Goal: Information Seeking & Learning: Understand process/instructions

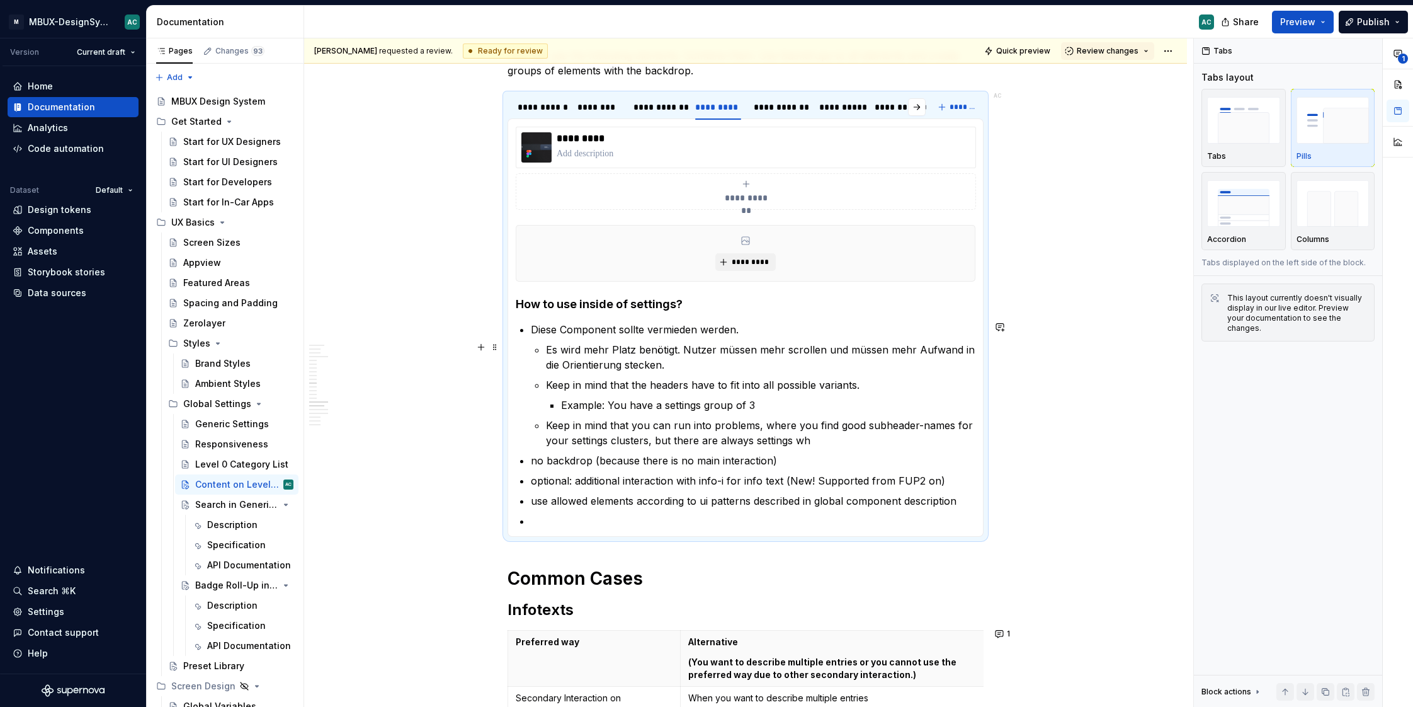
click at [749, 351] on p "Es wird mehr Platz benötigt. Nutzer müssen mehr scrollen und müssen mehr Aufwan…" at bounding box center [761, 357] width 430 height 30
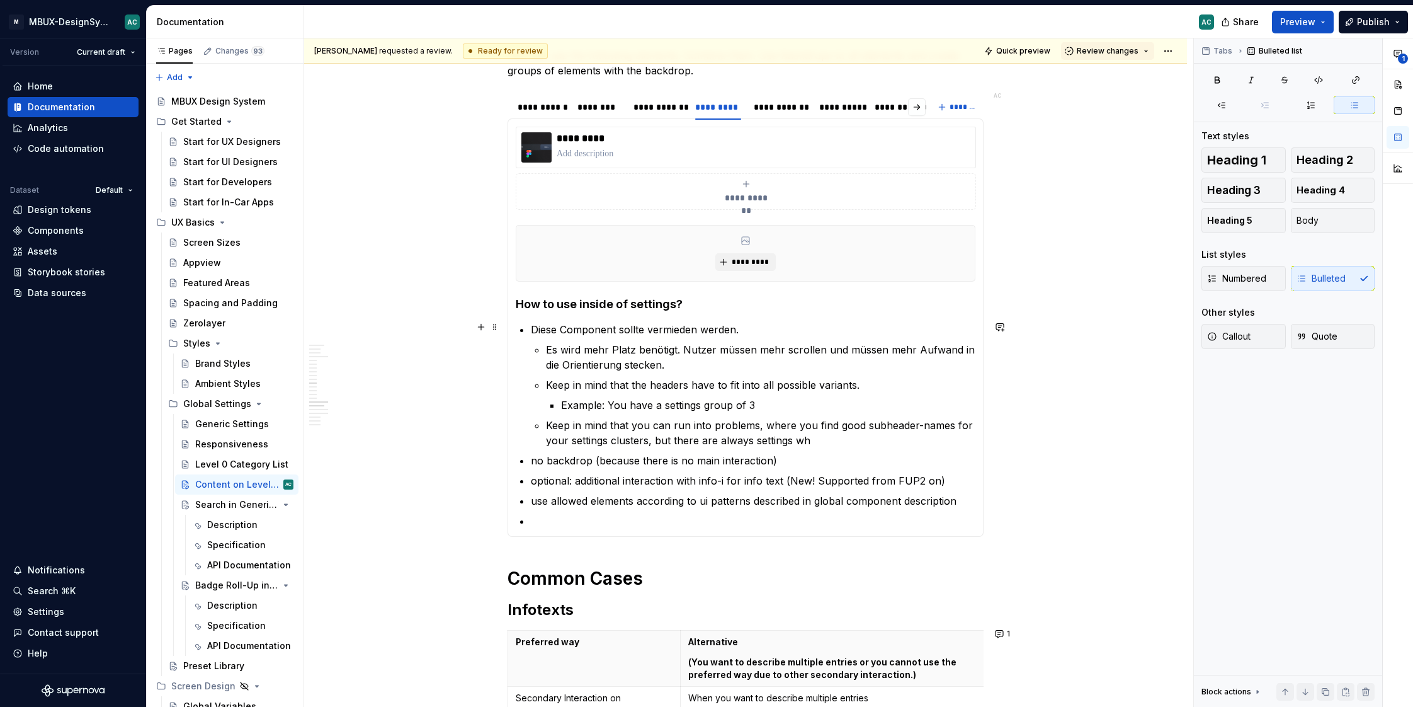
click at [867, 329] on p "Diese Component sollte vermieden werden." at bounding box center [753, 329] width 445 height 15
click at [593, 377] on p "Keep in mind that the headers have to fit into all possible variants." at bounding box center [761, 384] width 430 height 15
click at [770, 328] on p "Diese Component sollte vermieden werden." at bounding box center [753, 329] width 445 height 15
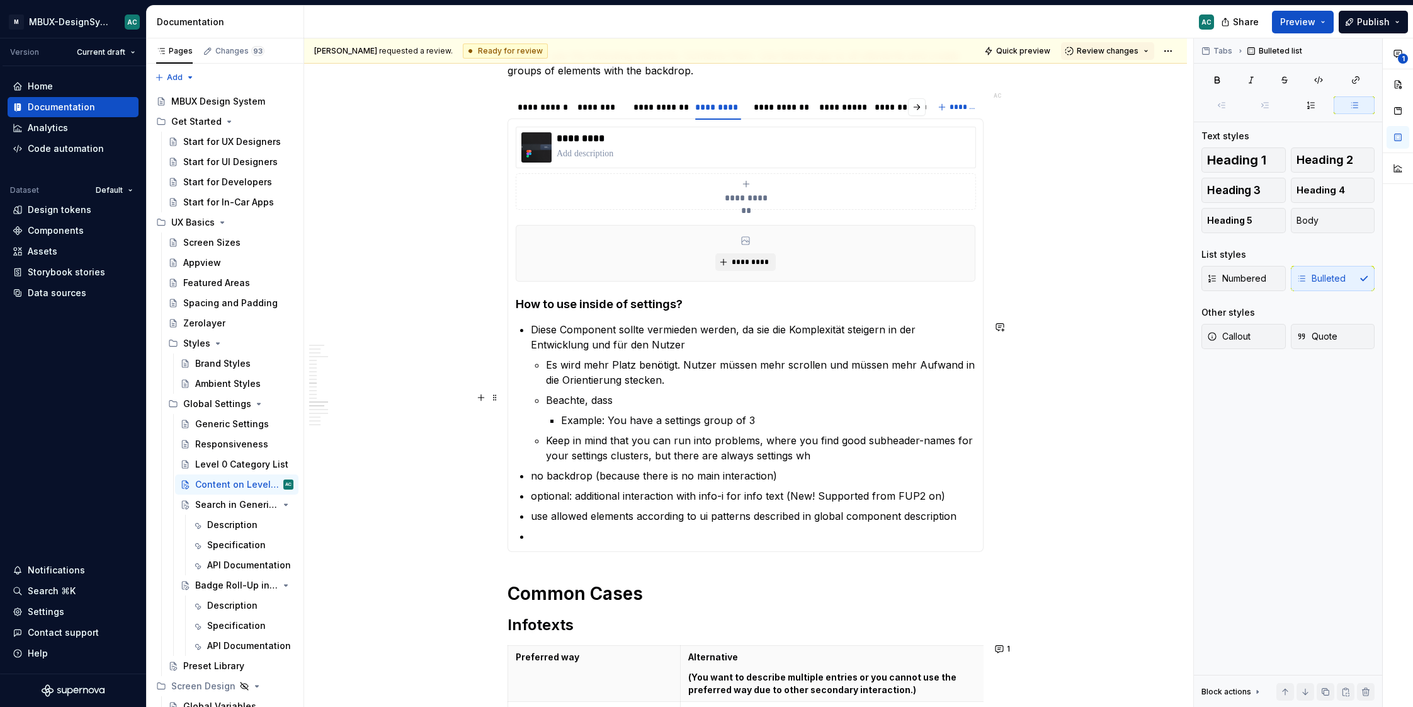
click at [662, 395] on p "Beachte, dass" at bounding box center [761, 399] width 430 height 15
drag, startPoint x: 652, startPoint y: 395, endPoint x: 625, endPoint y: 398, distance: 27.3
click at [625, 398] on p "Beachte, dass" at bounding box center [761, 399] width 430 height 15
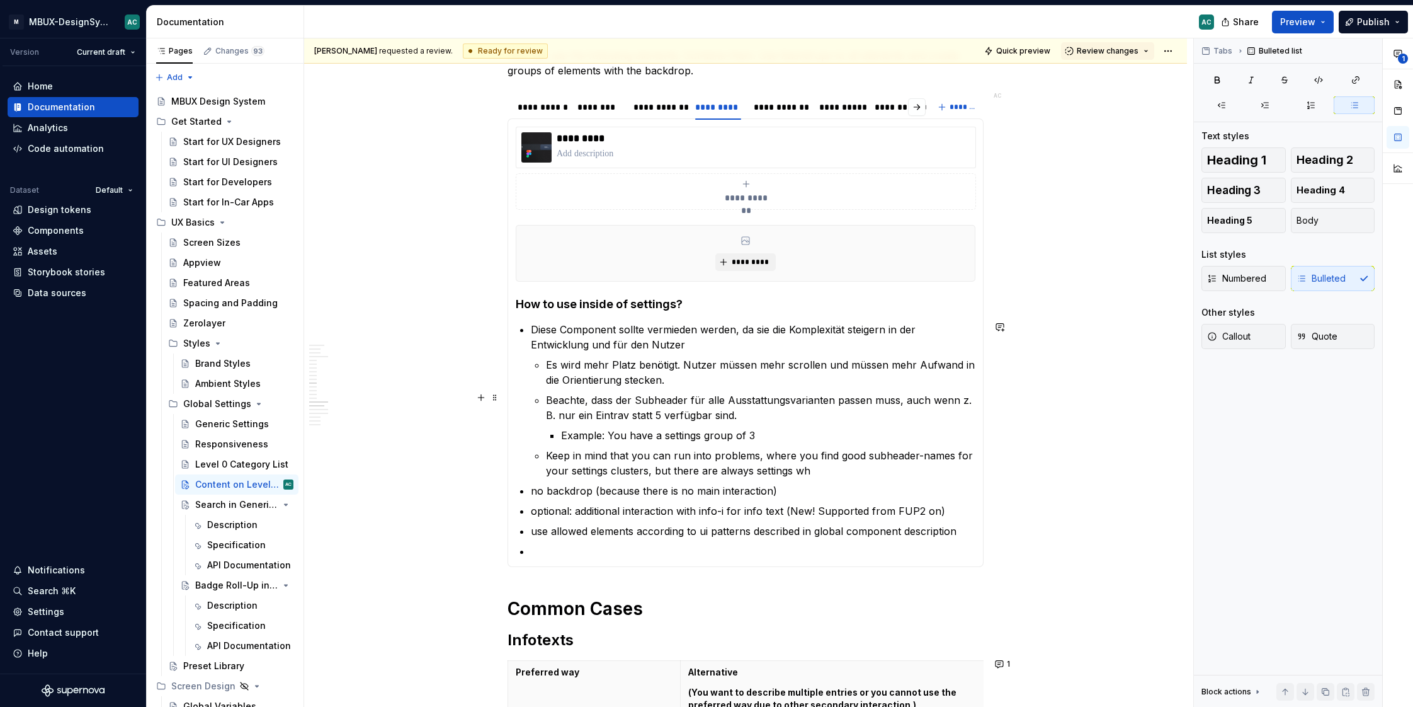
click at [627, 411] on p "Beachte, dass der Subheader für alle Ausstattungsvarianten passen muss, auch we…" at bounding box center [761, 407] width 430 height 30
click at [809, 431] on p "Example: You have a settings group of 3" at bounding box center [768, 435] width 414 height 15
drag, startPoint x: 809, startPoint y: 431, endPoint x: 557, endPoint y: 436, distance: 251.3
click at [561, 436] on li "Example: You have a settings group of 3" at bounding box center [768, 435] width 414 height 15
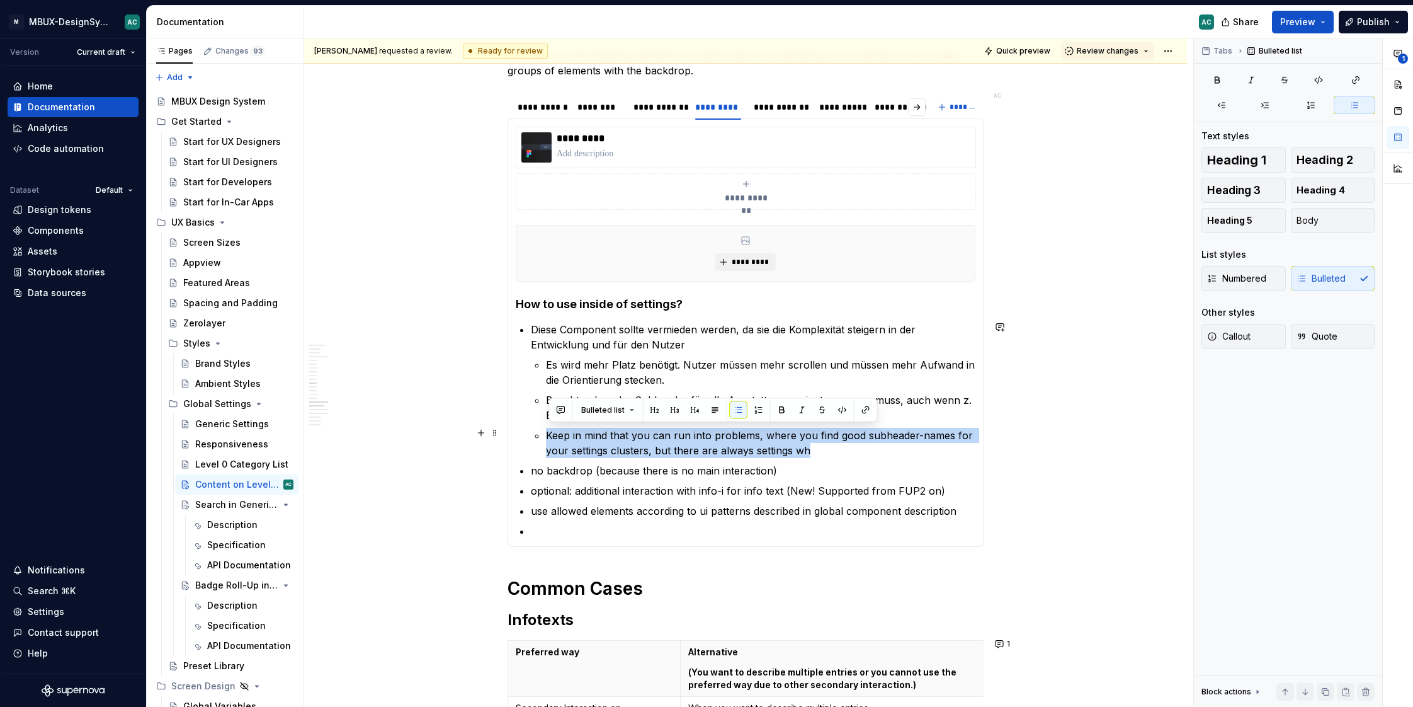
drag, startPoint x: 857, startPoint y: 449, endPoint x: 545, endPoint y: 424, distance: 312.7
click at [545, 424] on li "Diese Component sollte vermieden werden, da sie die Komplexität steigern in der…" at bounding box center [753, 390] width 445 height 136
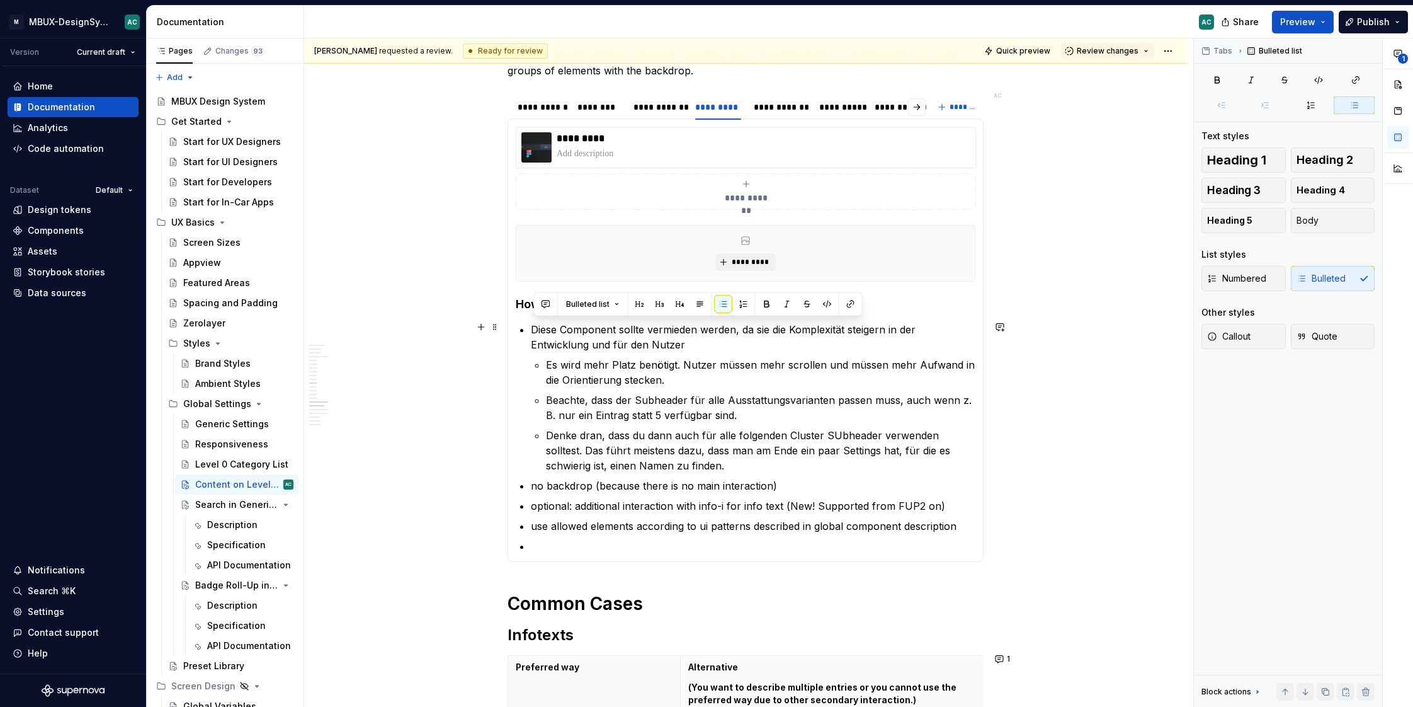
drag, startPoint x: 729, startPoint y: 463, endPoint x: 535, endPoint y: 328, distance: 236.7
click at [534, 328] on li "Diese Component sollte vermieden werden, da sie die Komplexität steigern in der…" at bounding box center [753, 397] width 445 height 151
copy li "Diese Component sollte vermieden werden, da sie die Komplexität steigern in der…"
click at [691, 462] on p "Denke dran, dass du dann auch für alle folgenden Cluster SUbheader verwenden so…" at bounding box center [761, 450] width 430 height 45
click at [734, 482] on p "no backdrop (because there is no main interaction)" at bounding box center [753, 485] width 445 height 15
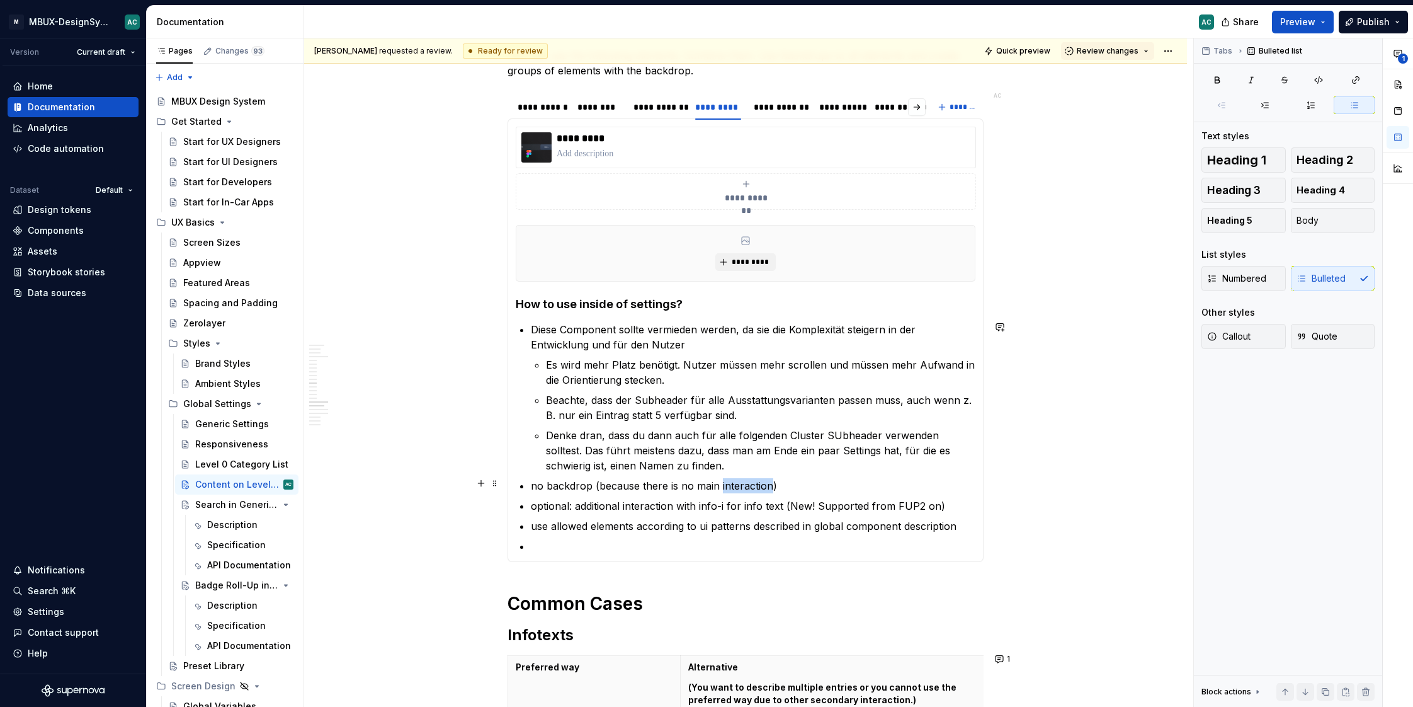
click at [734, 482] on p "no backdrop (because there is no main interaction)" at bounding box center [753, 485] width 445 height 15
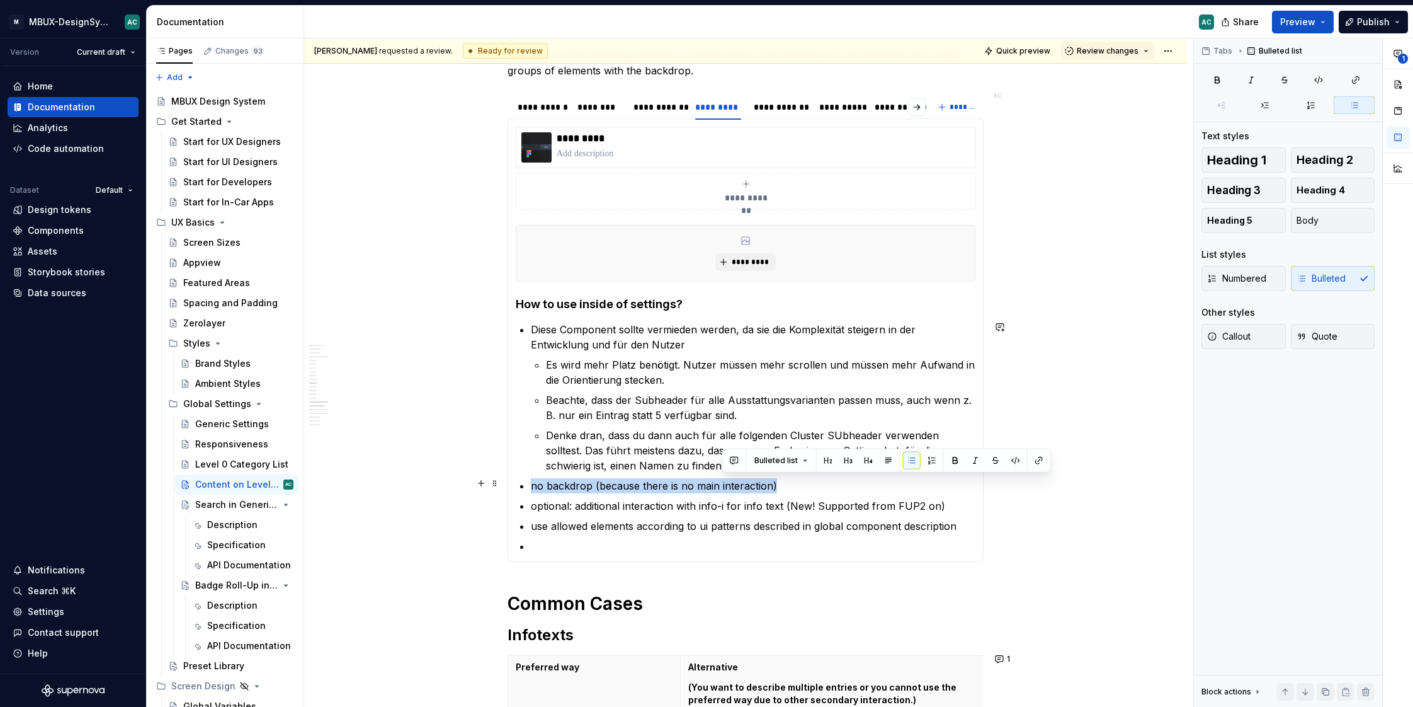
click at [734, 482] on p "no backdrop (because there is no main interaction)" at bounding box center [753, 485] width 445 height 15
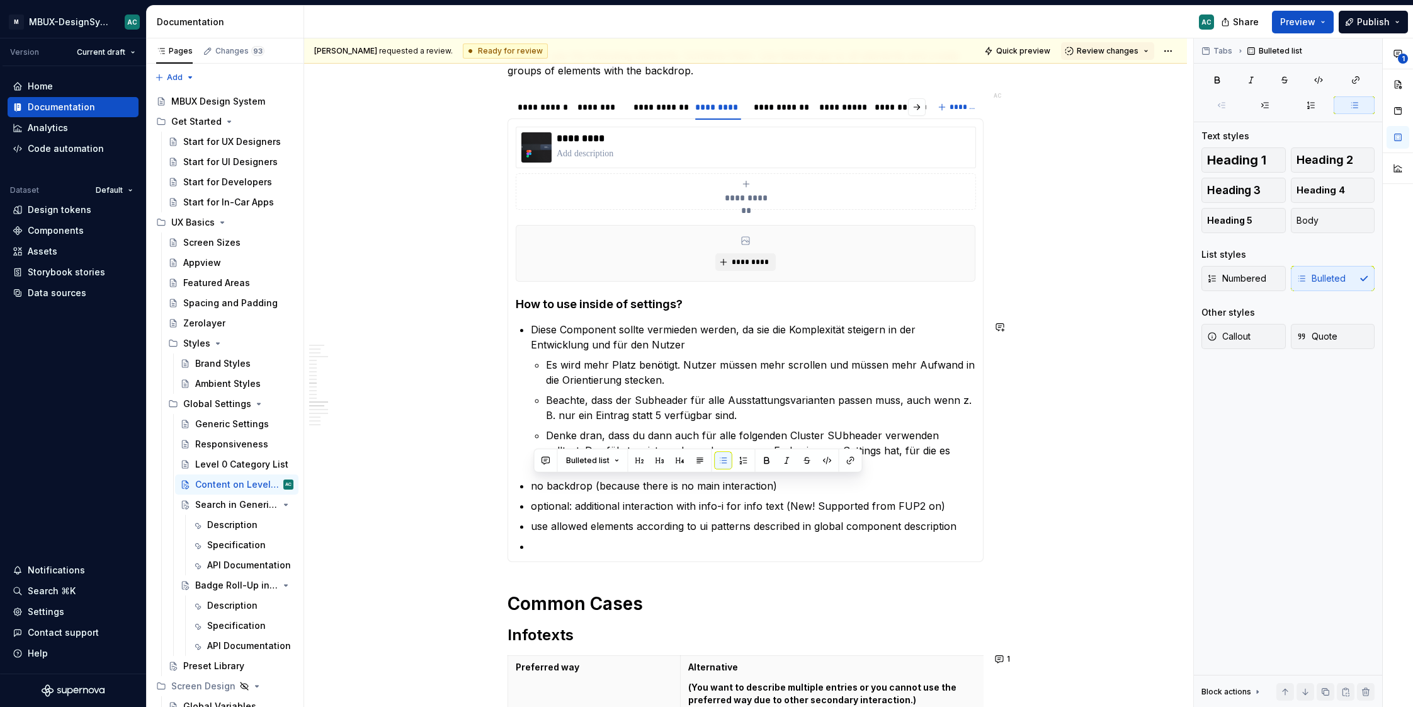
click at [647, 550] on div "**********" at bounding box center [746, 339] width 476 height 443
click at [647, 549] on p at bounding box center [753, 545] width 445 height 15
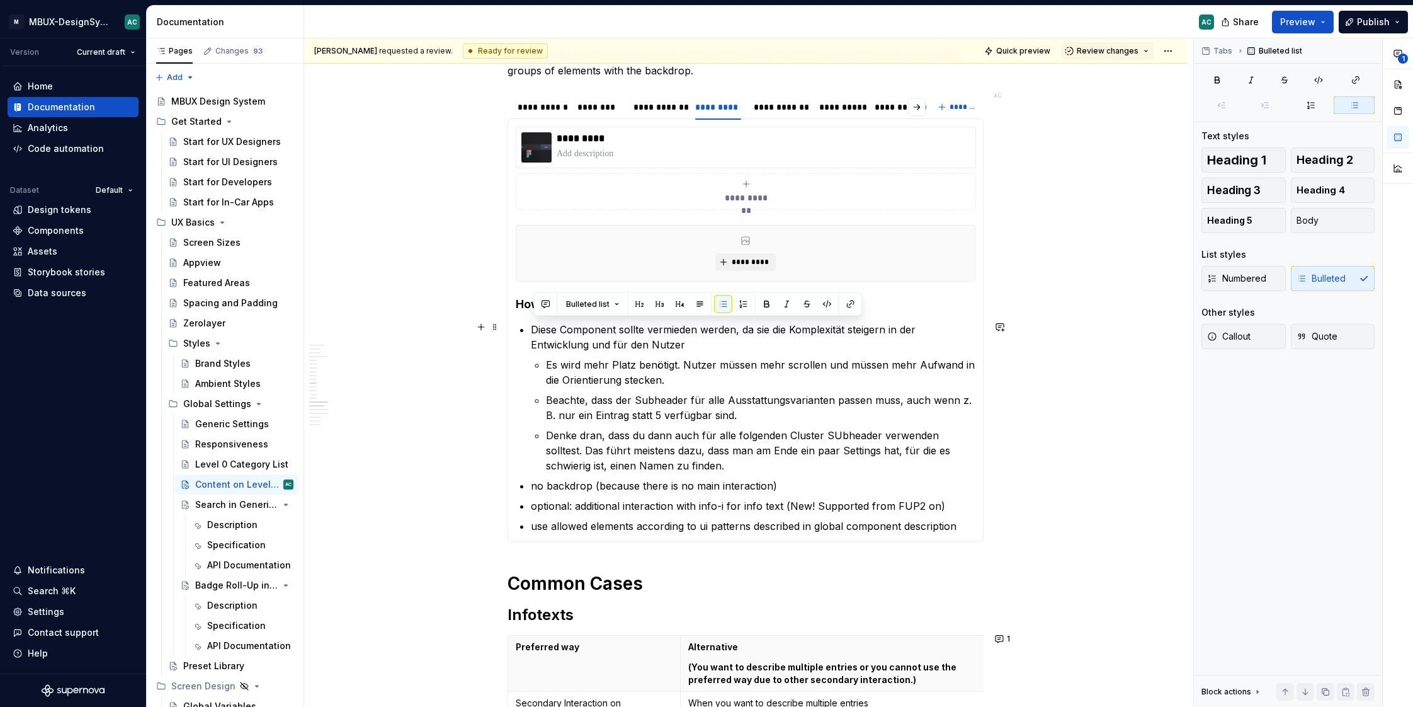
drag, startPoint x: 649, startPoint y: 458, endPoint x: 534, endPoint y: 328, distance: 174.0
click at [534, 328] on li "Diese Component sollte vermieden werden, da sie die Komplexität steigern in der…" at bounding box center [753, 397] width 445 height 151
copy li "Diese Component sollte vermieden werden, da sie die Komplexität steigern in der…"
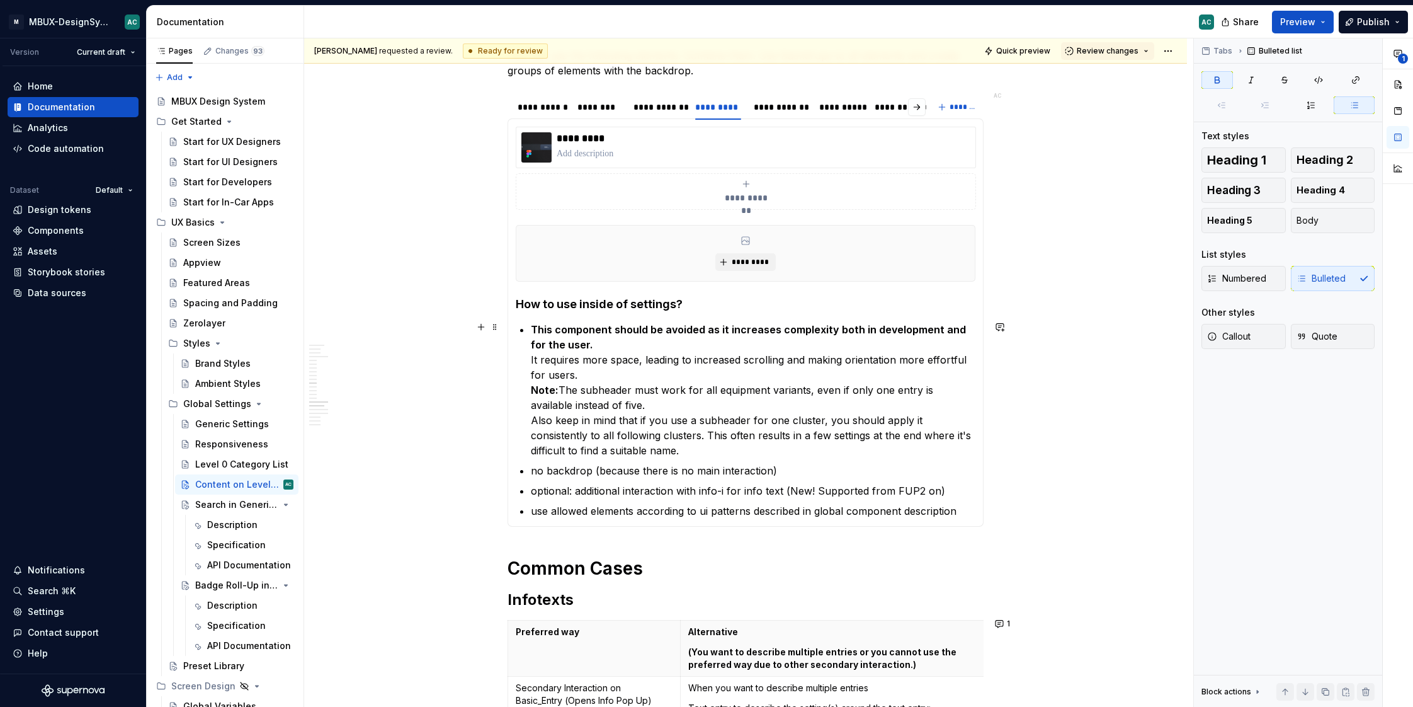
click at [536, 327] on strong "This component should be avoided as it increases complexity both in development…" at bounding box center [750, 337] width 438 height 28
click at [735, 350] on p "This component should be avoided as it increases complexity both in development…" at bounding box center [753, 390] width 445 height 136
click at [599, 341] on p "This component should be avoided as it increases complexity both in development…" at bounding box center [753, 390] width 445 height 136
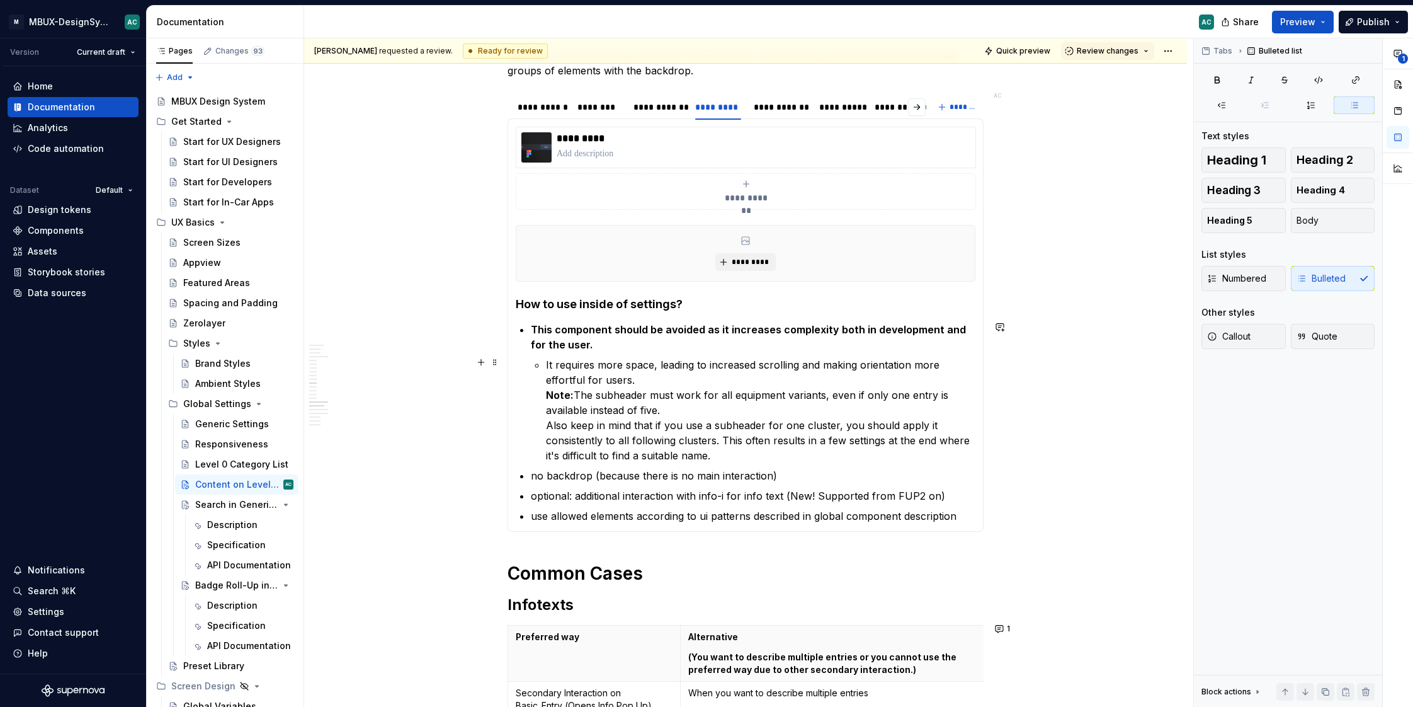
click at [685, 371] on p "It requires more space, leading to increased scrolling and making orientation m…" at bounding box center [761, 410] width 430 height 106
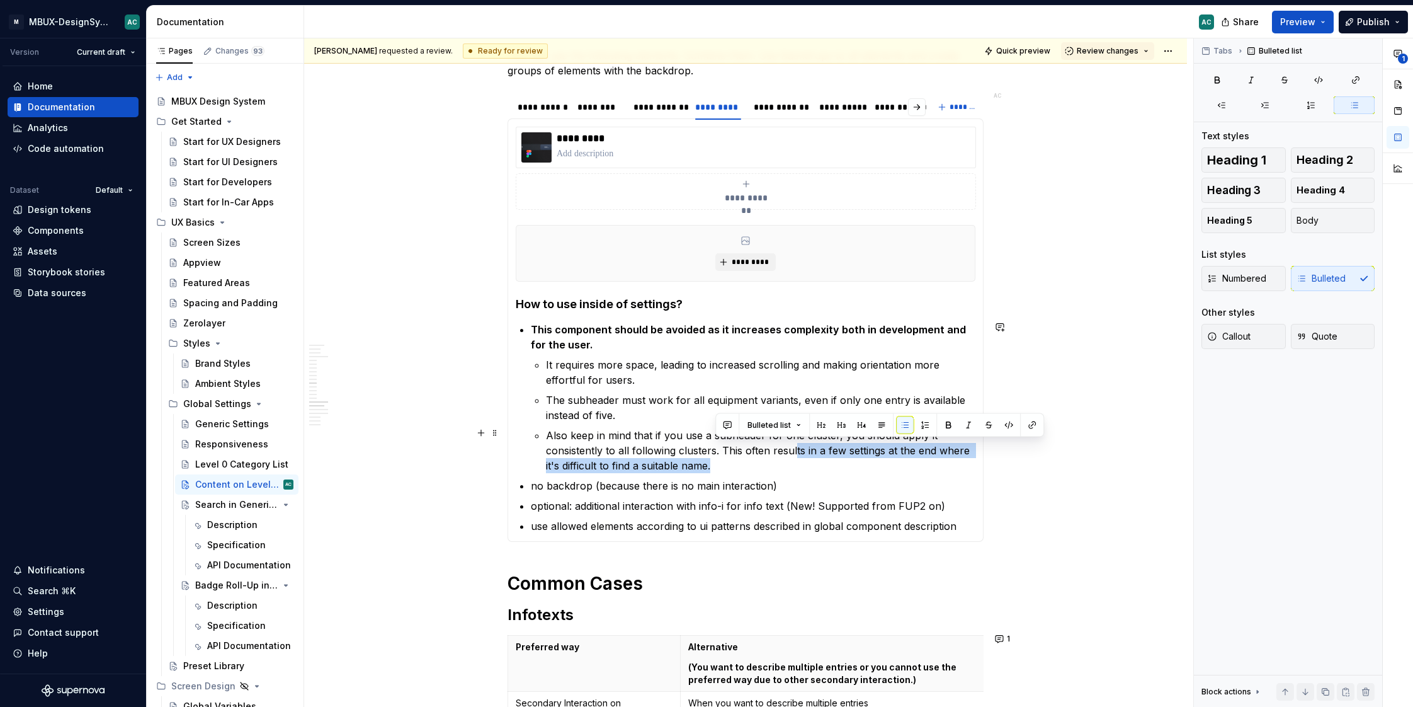
drag, startPoint x: 797, startPoint y: 450, endPoint x: 748, endPoint y: 465, distance: 50.8
click at [748, 465] on p "Also keep in mind that if you use a subheader for one cluster, you should apply…" at bounding box center [761, 450] width 430 height 45
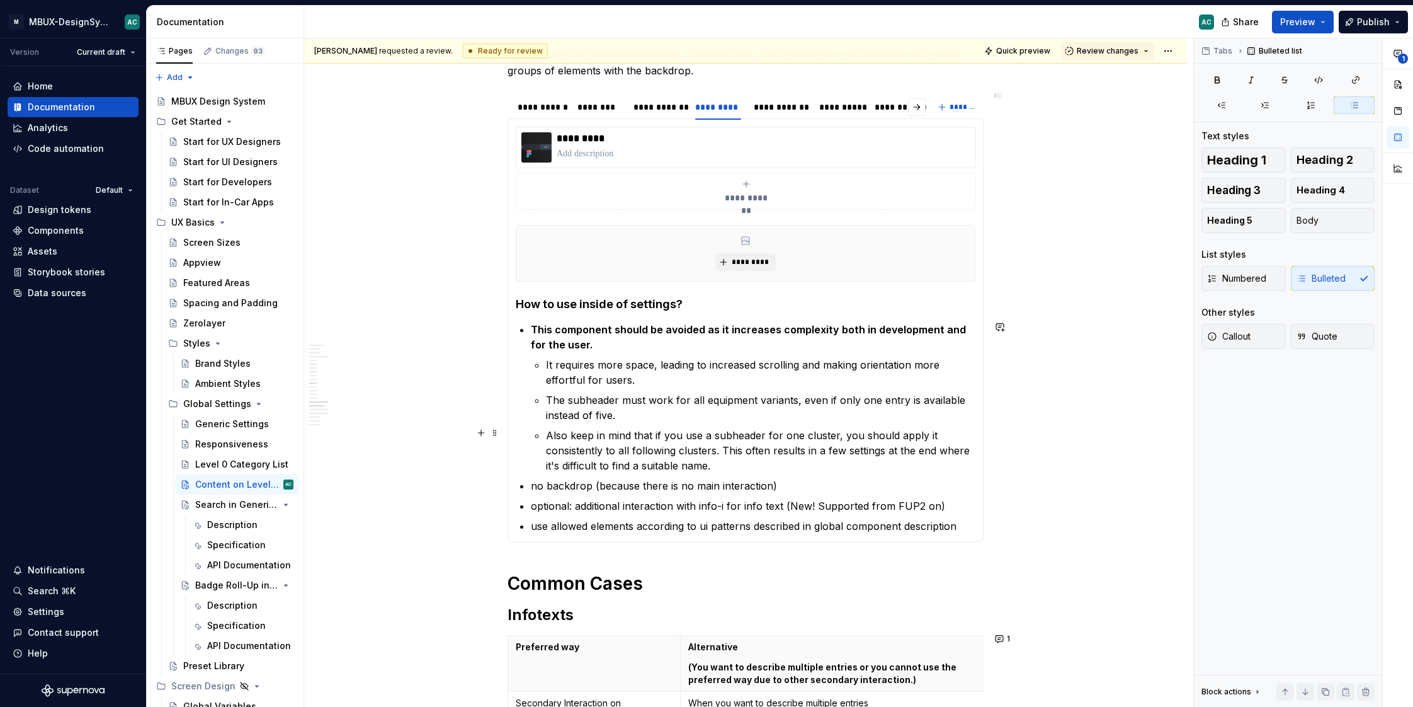
click at [733, 431] on p "Also keep in mind that if you use a subheader for one cluster, you should apply…" at bounding box center [761, 450] width 430 height 45
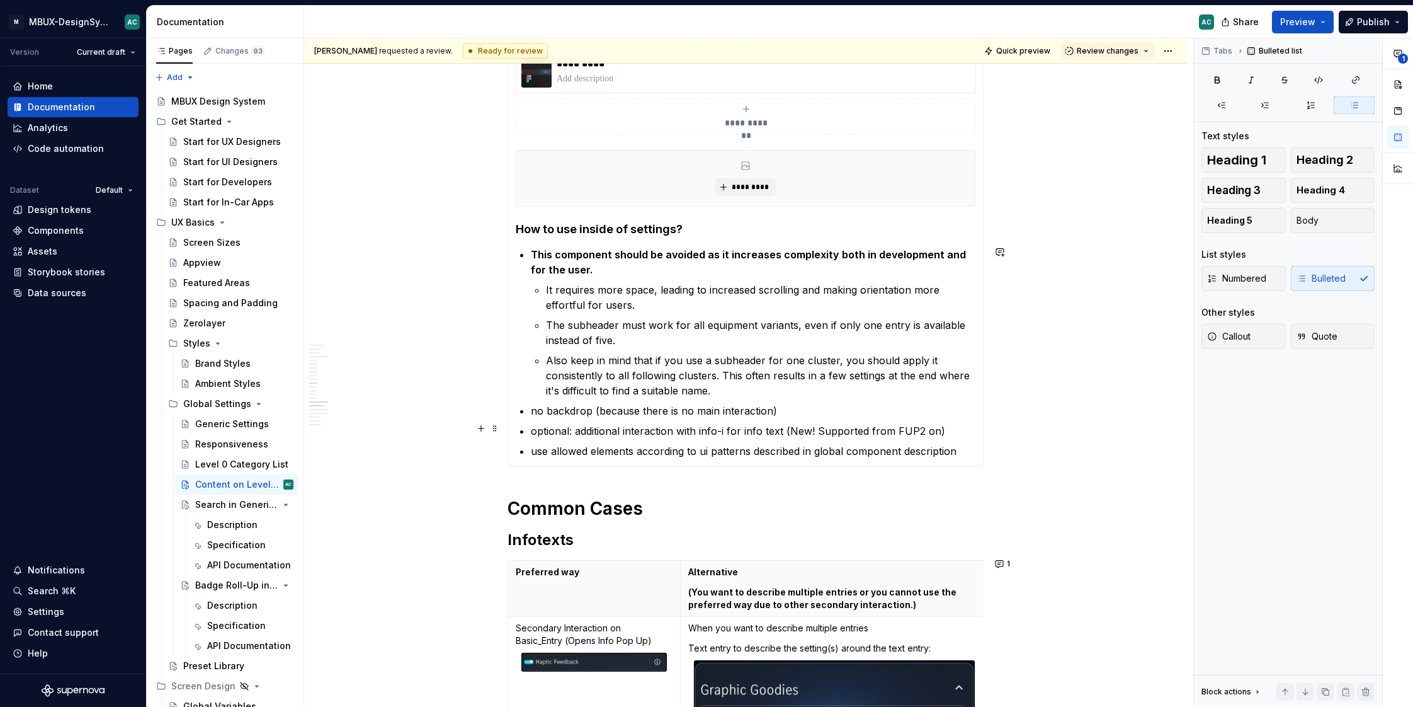
scroll to position [1518, 0]
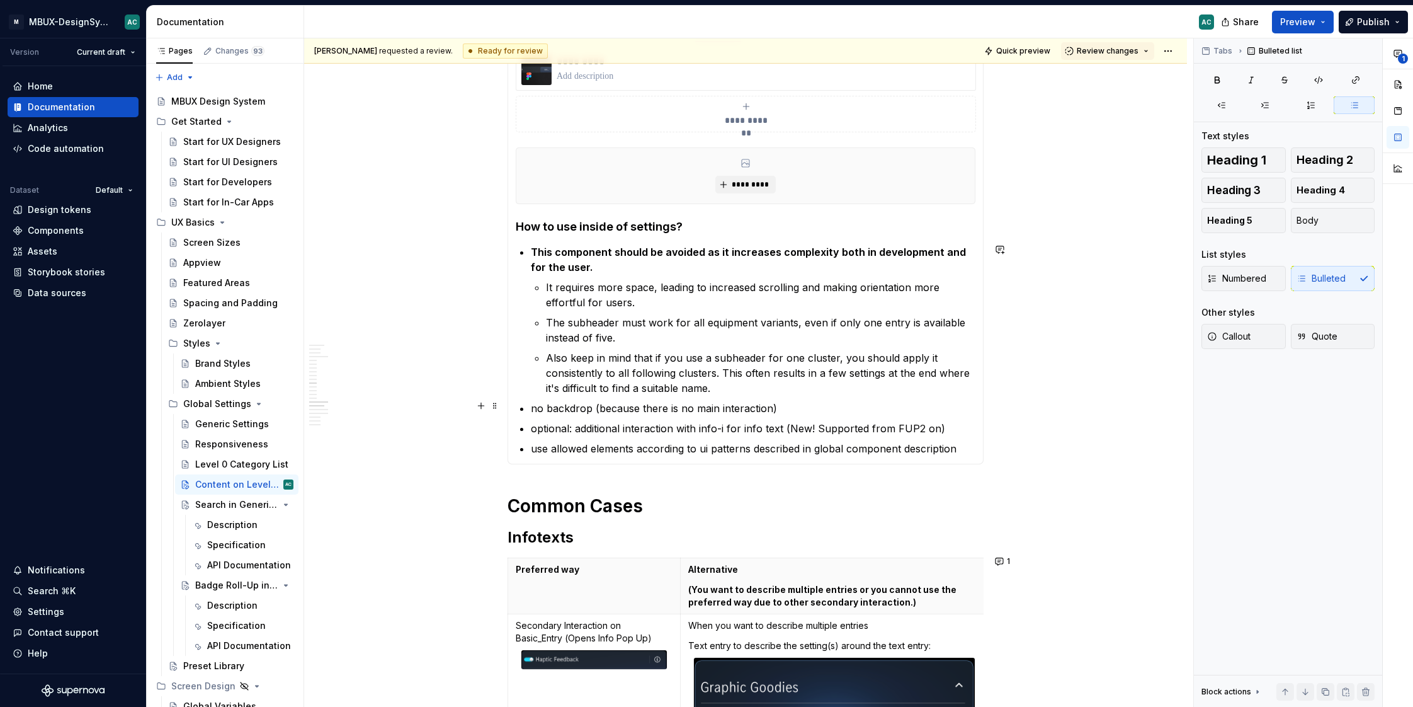
click at [634, 401] on p "no backdrop (because there is no main interaction)" at bounding box center [753, 408] width 445 height 15
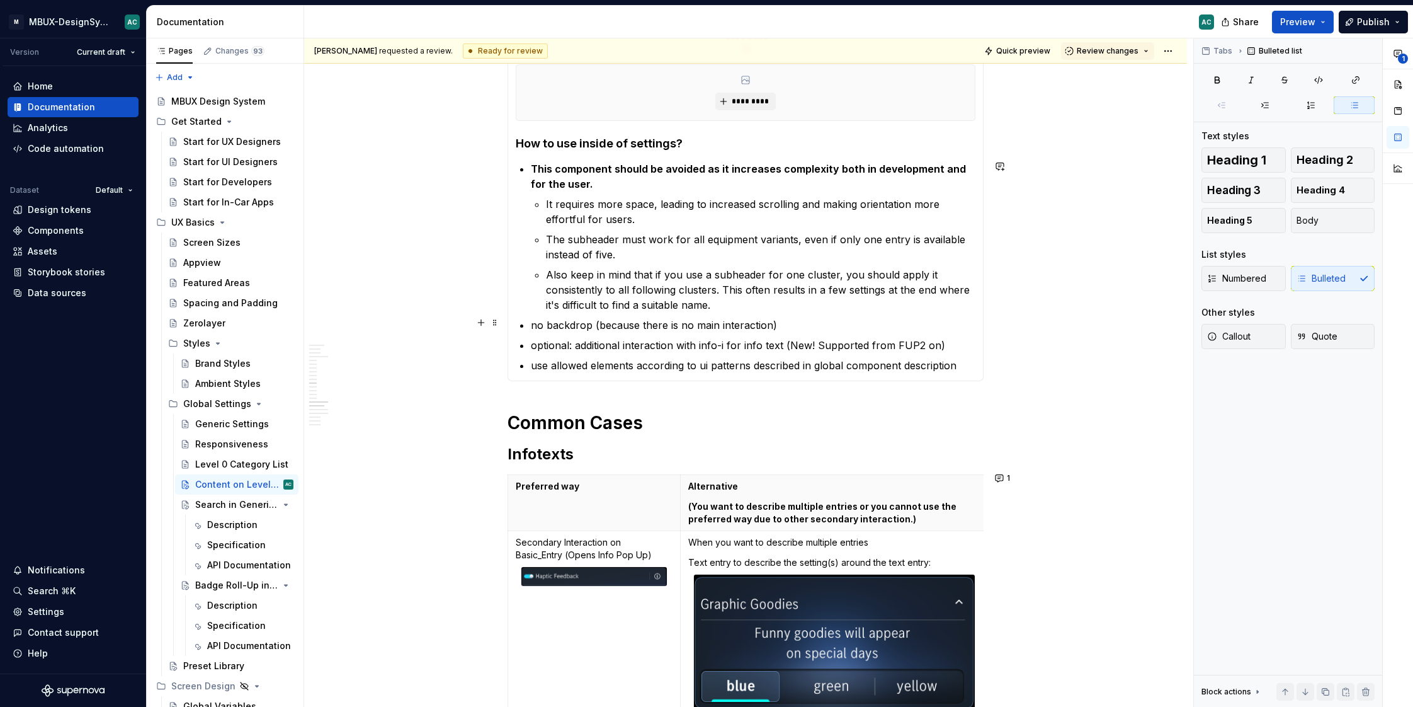
scroll to position [1576, 0]
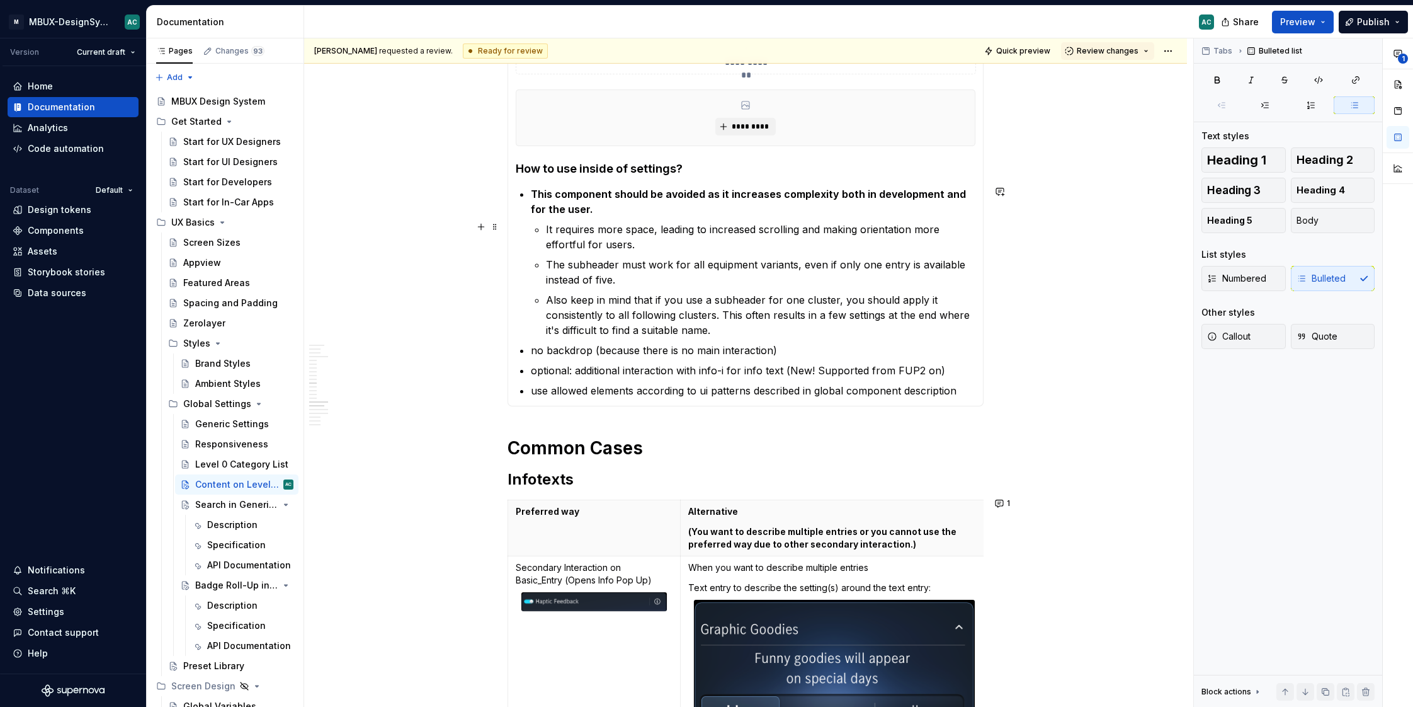
click at [554, 228] on p "It requires more space, leading to increased scrolling and making orientation m…" at bounding box center [761, 237] width 430 height 30
drag, startPoint x: 537, startPoint y: 348, endPoint x: 554, endPoint y: 348, distance: 17.6
click at [537, 348] on p "no backdrop (because there is no main interaction)" at bounding box center [753, 350] width 445 height 15
click at [550, 367] on p "optional: additional interaction with info-i for info text (New! Supported from…" at bounding box center [753, 370] width 445 height 15
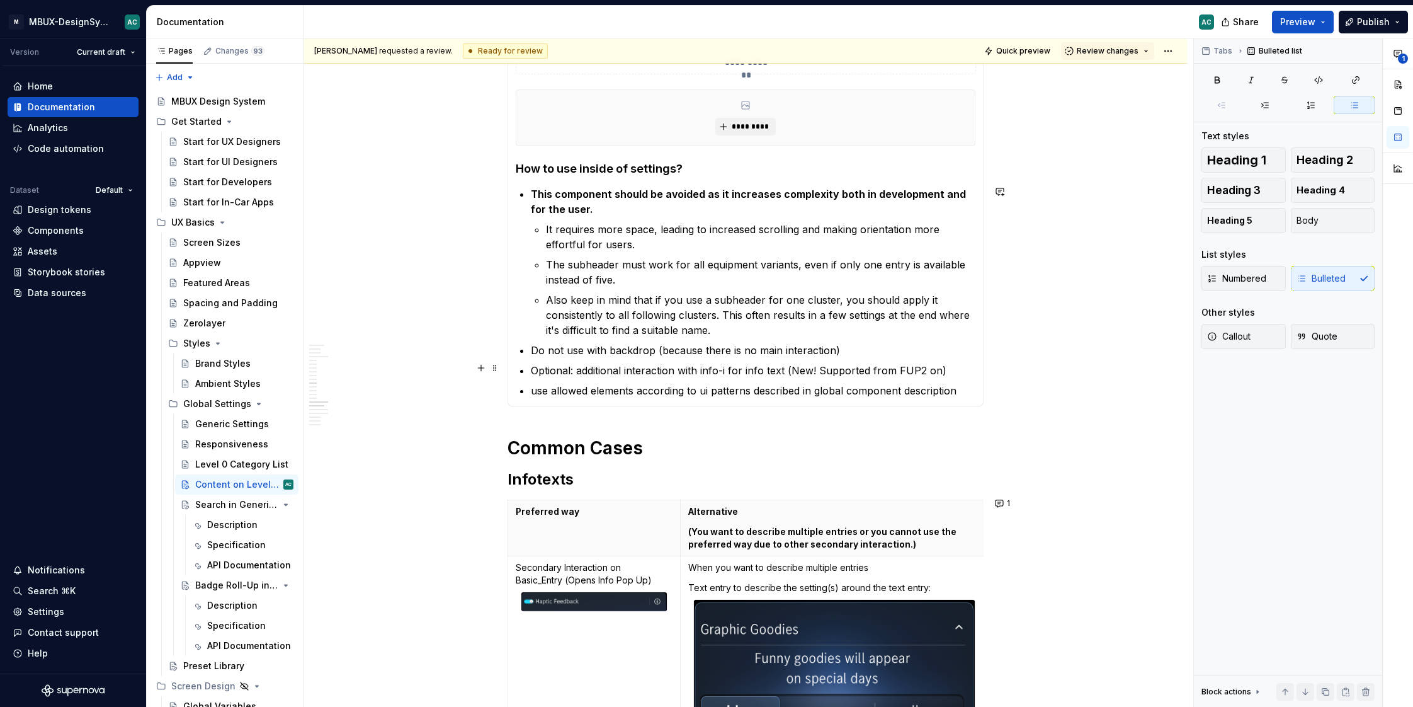
click at [584, 364] on p "Optional: additional interaction with info-i for info text (New! Supported from…" at bounding box center [753, 370] width 445 height 15
click at [546, 387] on p "use allowed elements according to ui patterns described in global component des…" at bounding box center [753, 390] width 445 height 15
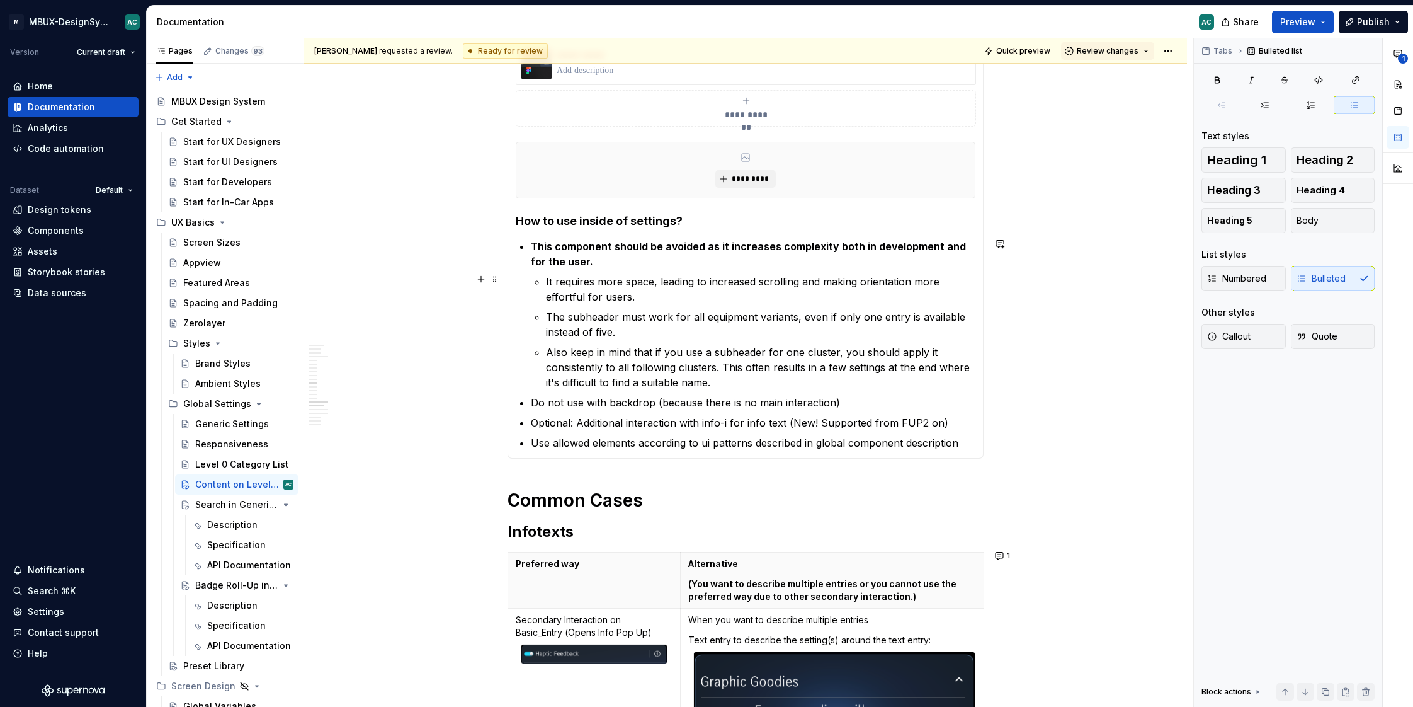
scroll to position [1513, 0]
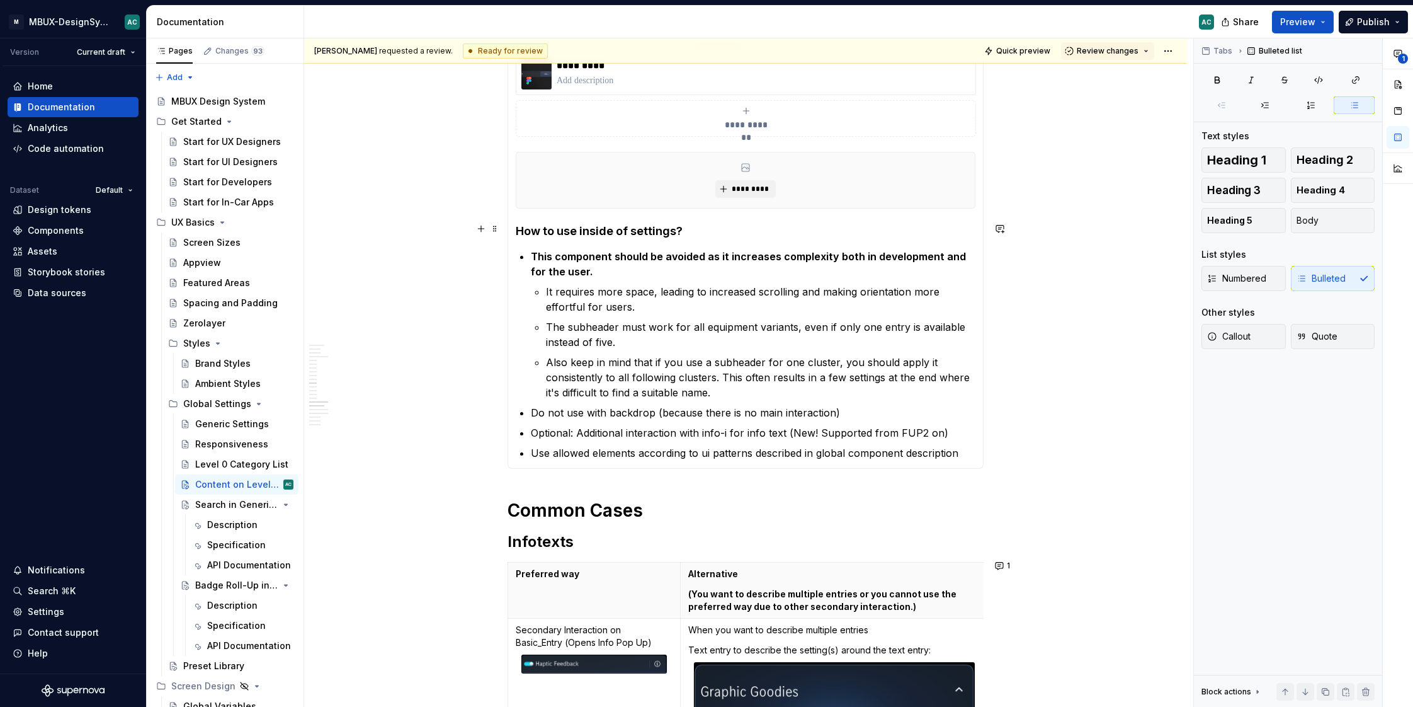
click at [603, 232] on h4 "How to use inside of settings?" at bounding box center [746, 231] width 460 height 15
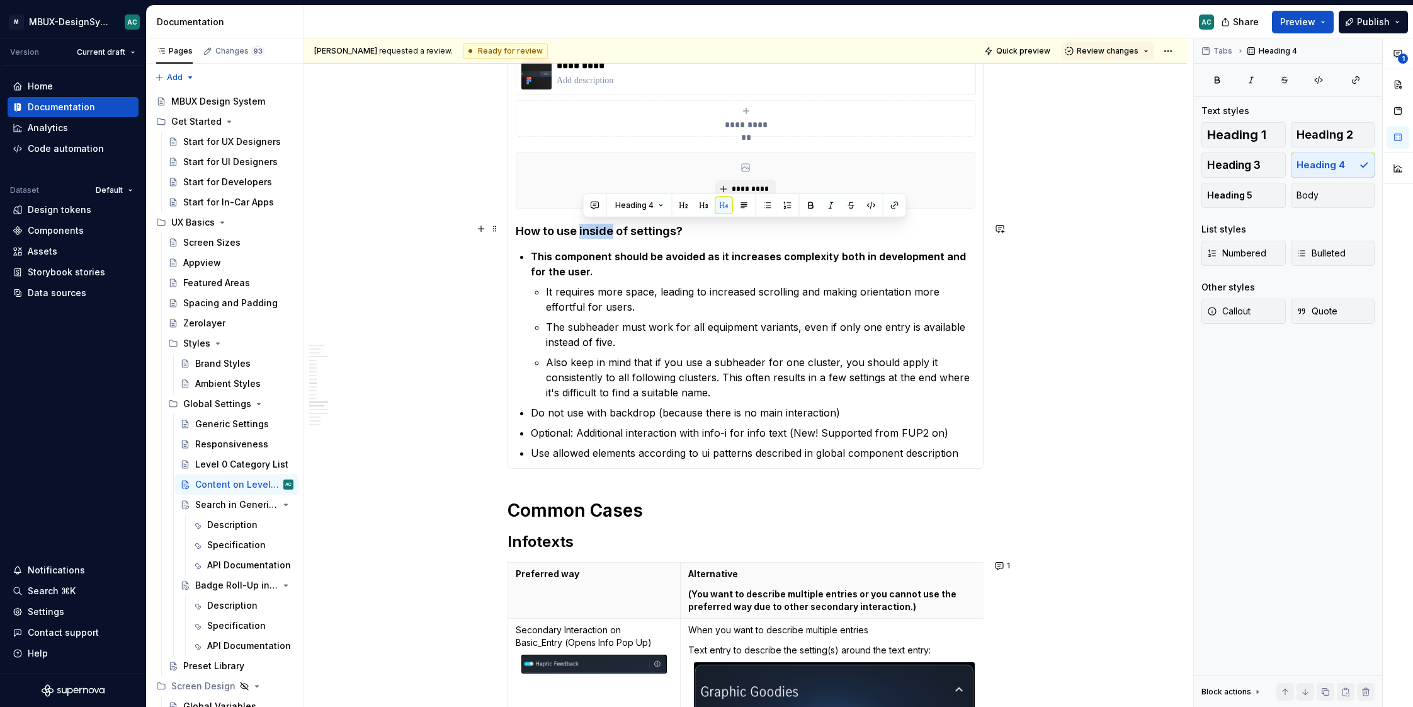
click at [603, 232] on h4 "How to use inside of settings?" at bounding box center [746, 231] width 460 height 15
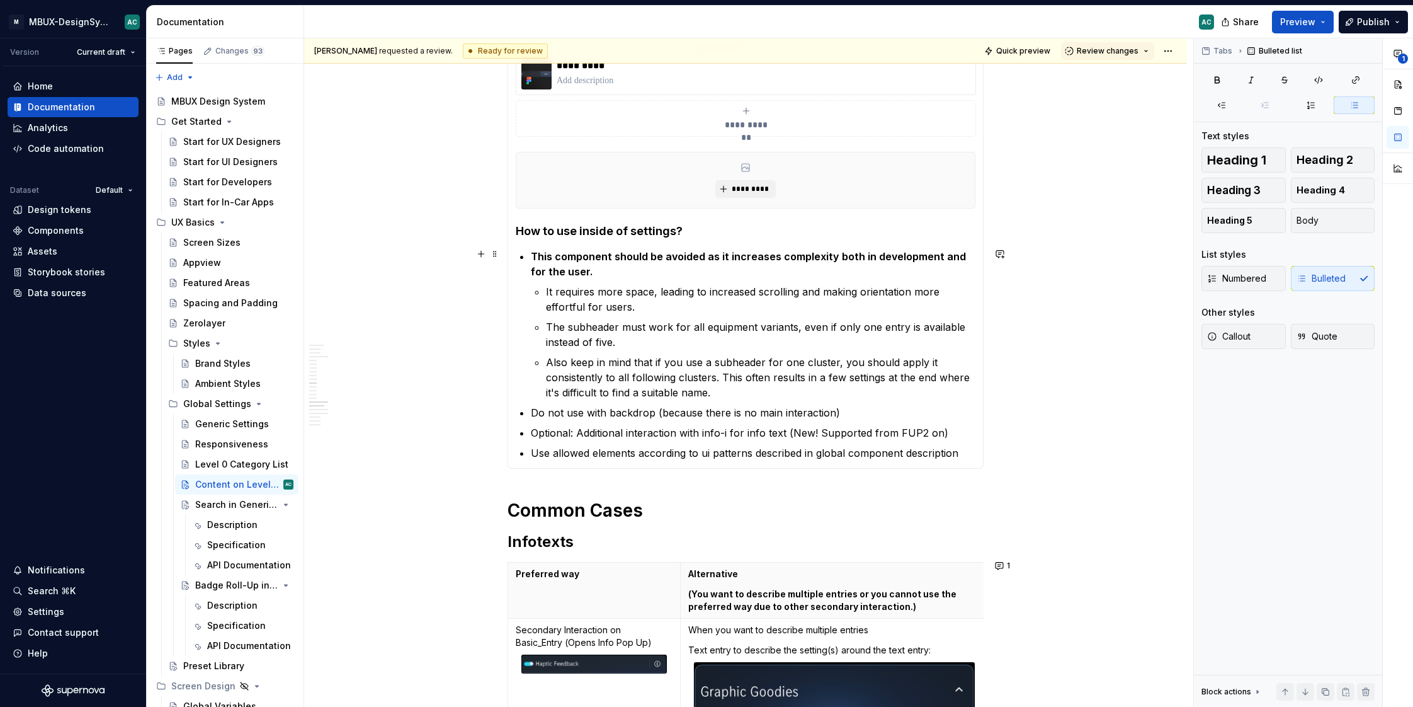
click at [588, 278] on li "This component should be avoided as it increases complexity both in development…" at bounding box center [753, 324] width 445 height 151
click at [588, 278] on div "Bulleted list" at bounding box center [713, 266] width 329 height 24
click at [612, 337] on p "The subheader must work for all equipment variants, even if only one entry is a…" at bounding box center [761, 334] width 430 height 30
drag, startPoint x: 611, startPoint y: 264, endPoint x: 510, endPoint y: 258, distance: 100.9
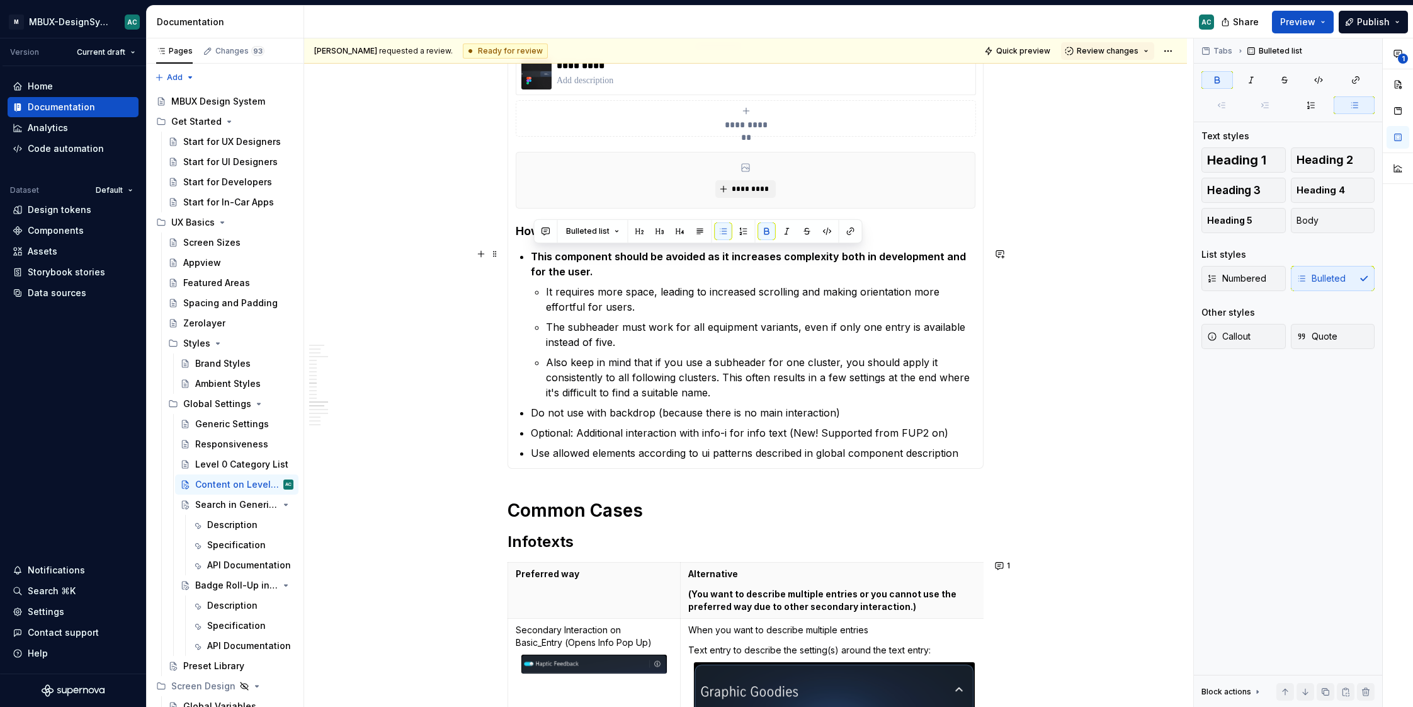
click at [510, 258] on div "**********" at bounding box center [746, 256] width 476 height 423
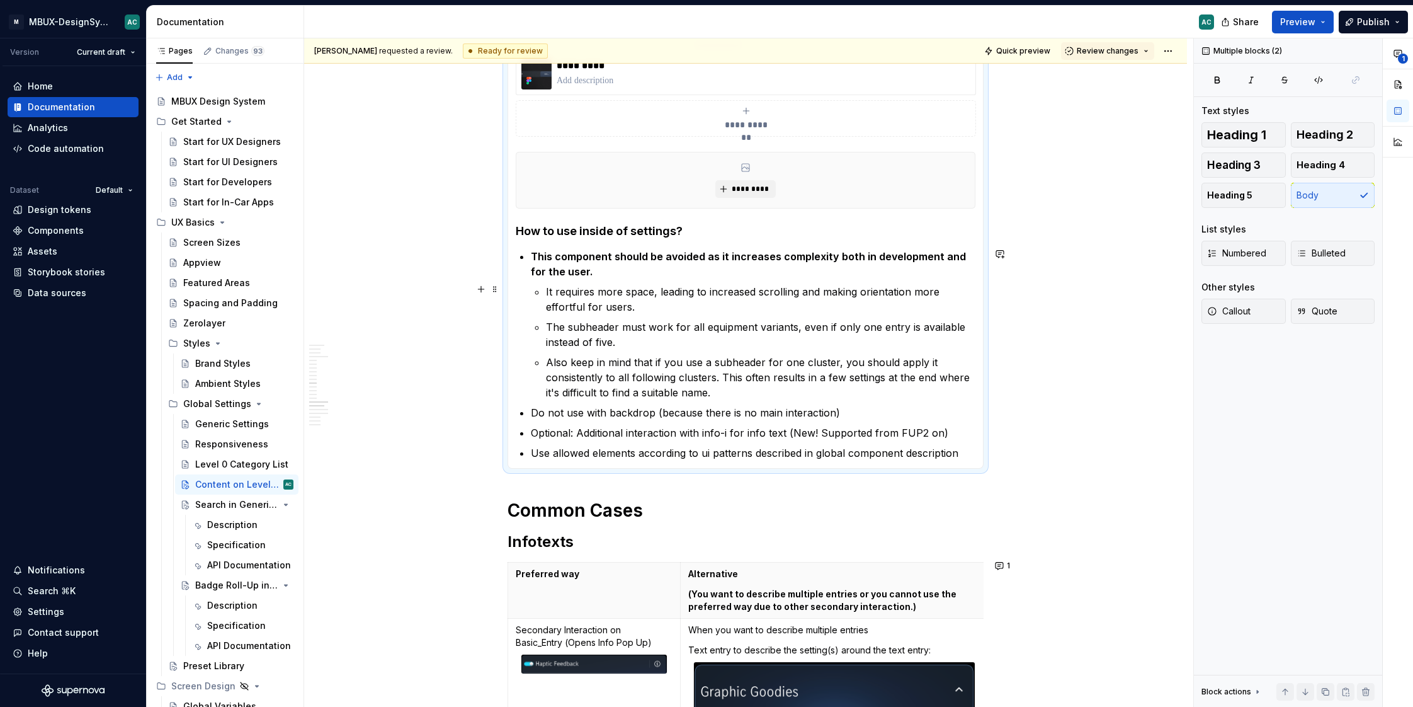
click at [641, 307] on p "It requires more space, leading to increased scrolling and making orientation m…" at bounding box center [761, 299] width 430 height 30
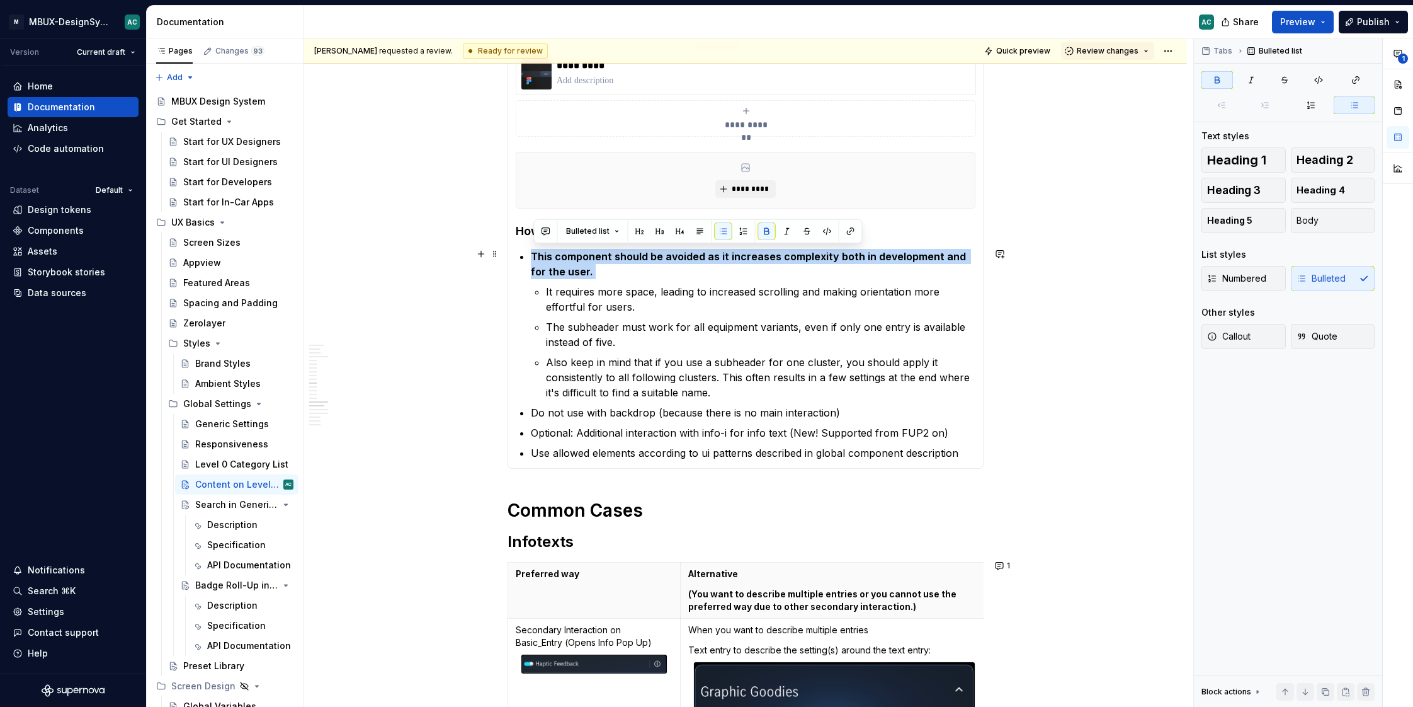
drag, startPoint x: 604, startPoint y: 278, endPoint x: 526, endPoint y: 257, distance: 80.4
click at [531, 256] on li "This component should be avoided as it increases complexity both in development…" at bounding box center [753, 324] width 445 height 151
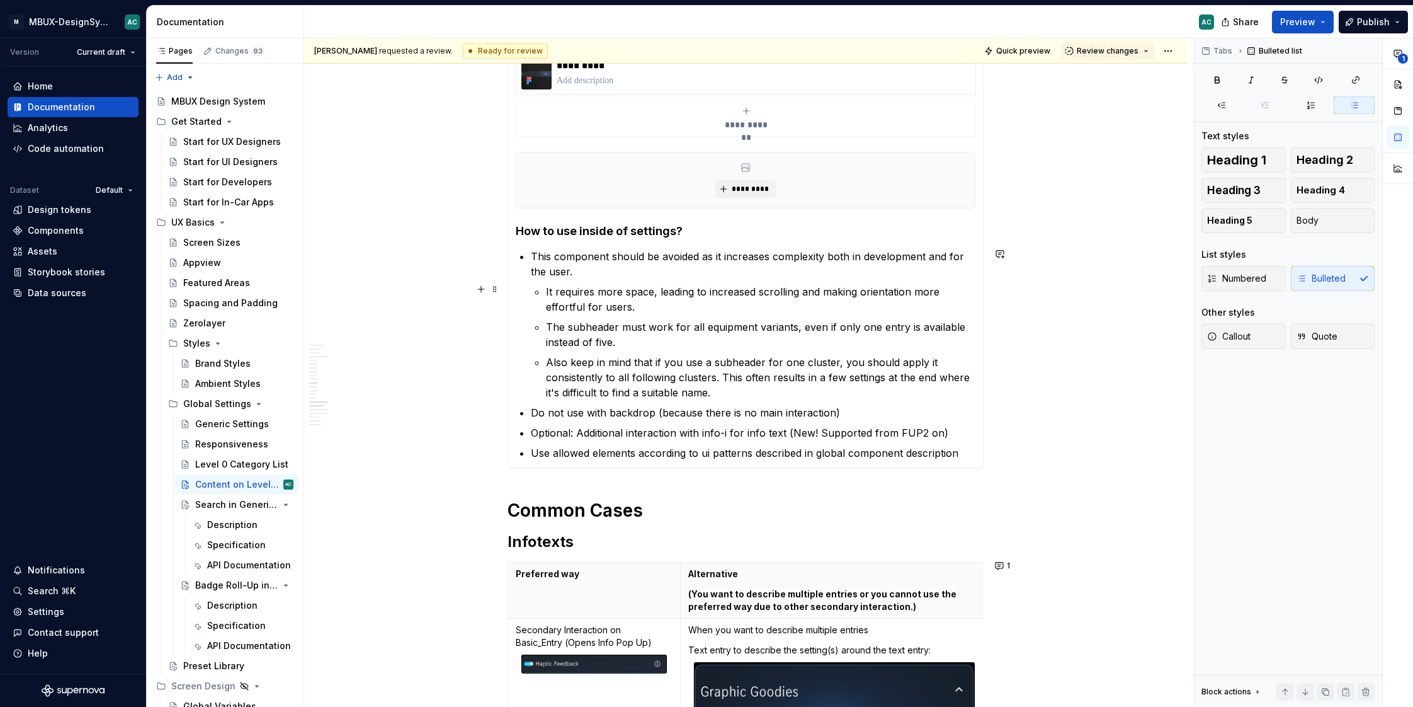
click at [697, 291] on p "It requires more space, leading to increased scrolling and making orientation m…" at bounding box center [761, 299] width 430 height 30
click at [582, 263] on p "This component should be avoided as it increases complexity both in development…" at bounding box center [753, 264] width 445 height 30
click at [635, 325] on p "The subheader must work for all equipment variants, even if only one entry is a…" at bounding box center [761, 334] width 430 height 30
click at [639, 447] on p "Use allowed elements according to ui patterns described in global component des…" at bounding box center [753, 452] width 445 height 15
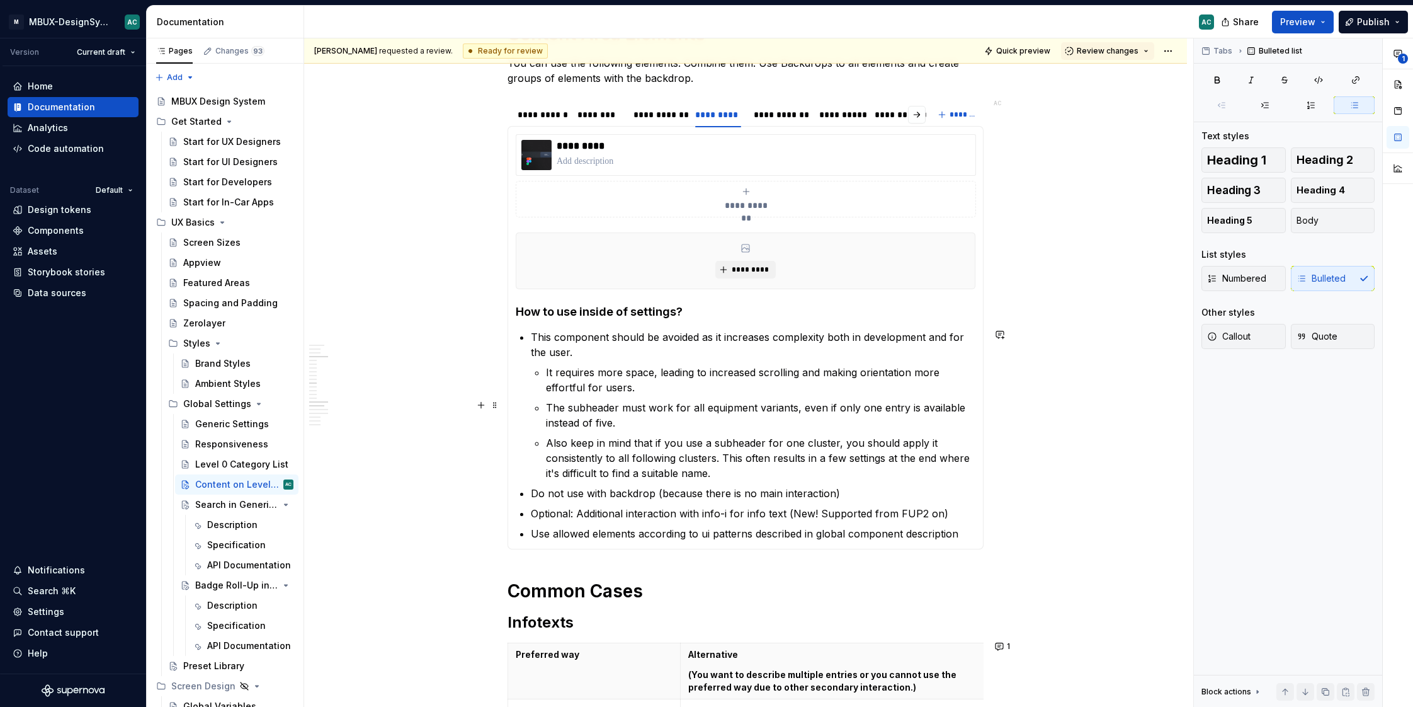
scroll to position [1408, 0]
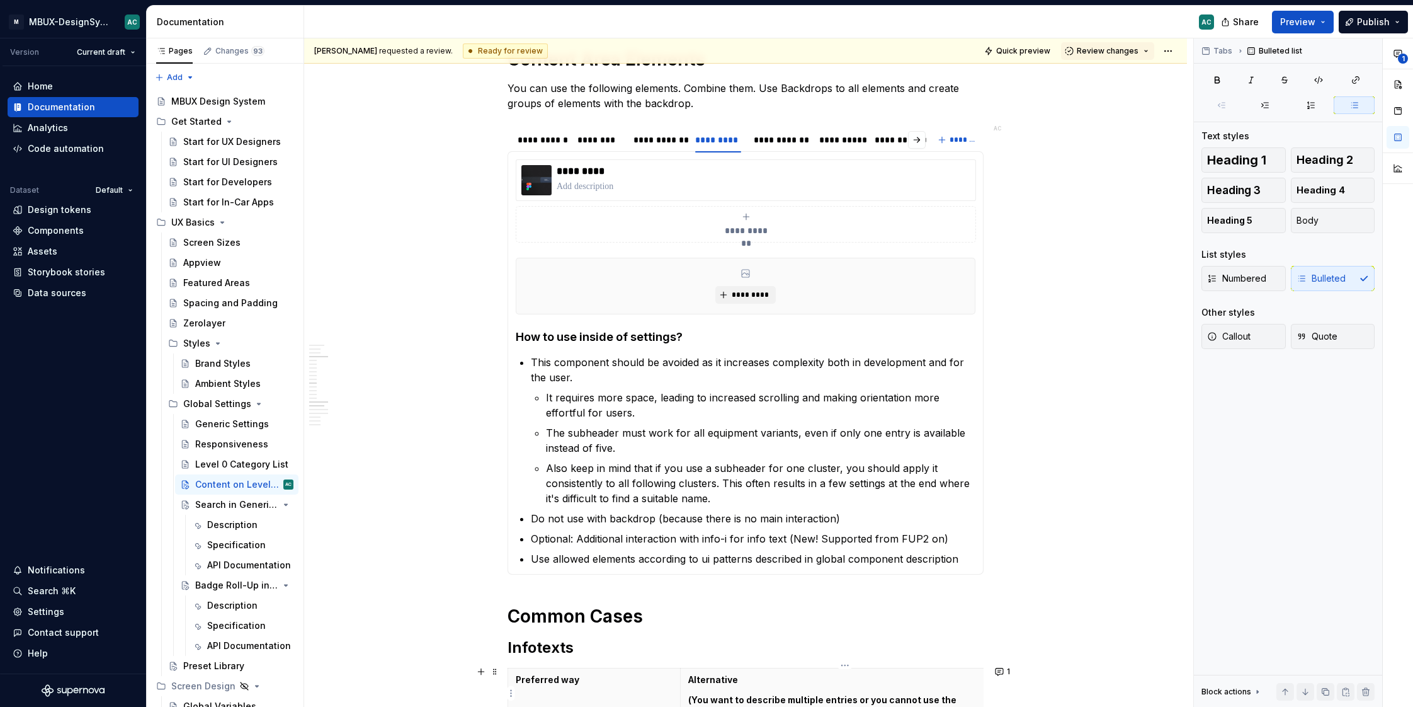
type textarea "*"
